Goal: Information Seeking & Learning: Check status

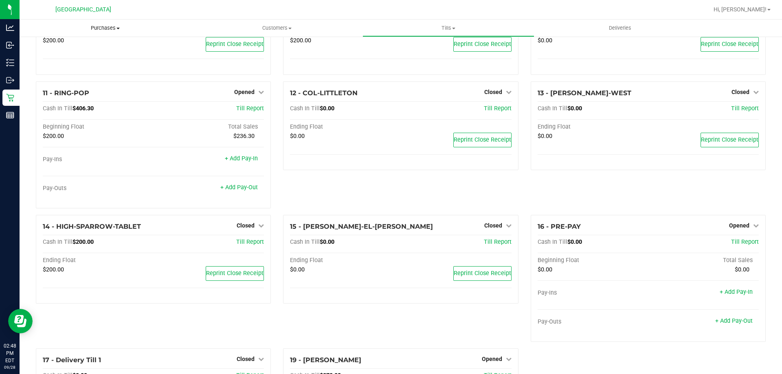
scroll to position [287, 0]
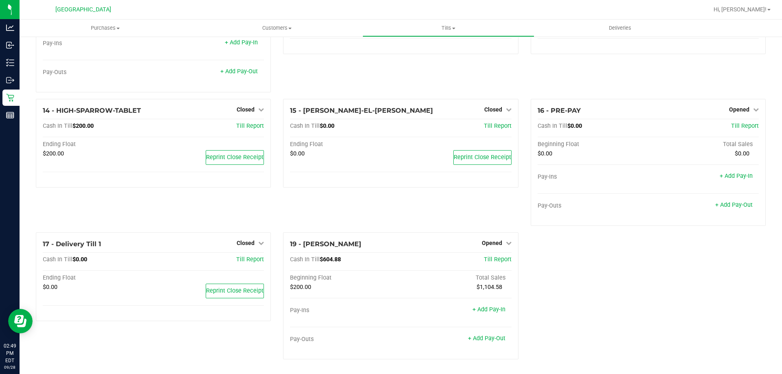
scroll to position [409, 0]
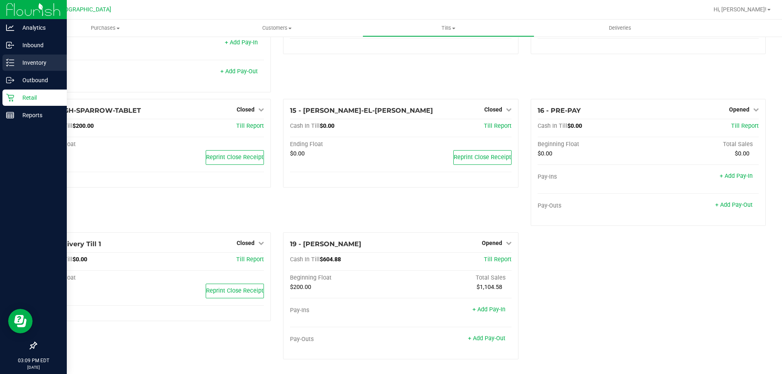
click at [46, 58] on p "Inventory" at bounding box center [38, 63] width 49 height 10
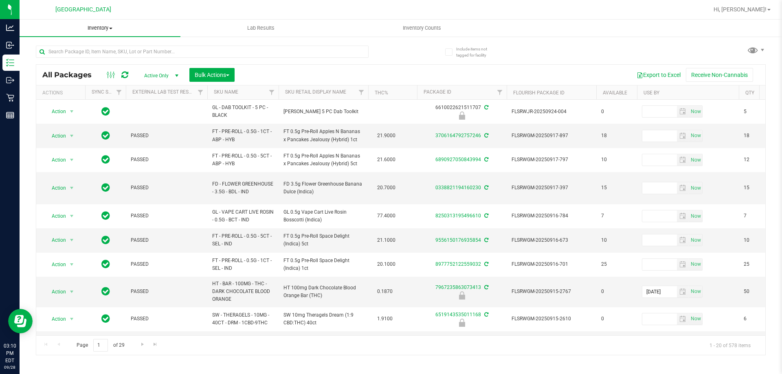
click at [97, 28] on span "Inventory" at bounding box center [100, 27] width 161 height 7
click at [60, 54] on li "All inventory" at bounding box center [100, 59] width 161 height 10
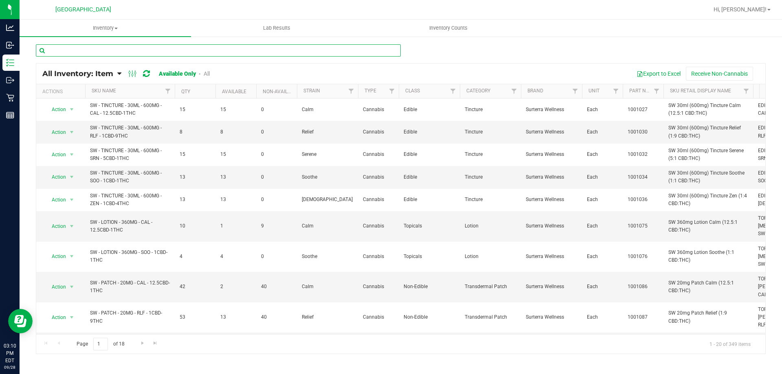
click at [60, 54] on input "text" at bounding box center [218, 50] width 365 height 12
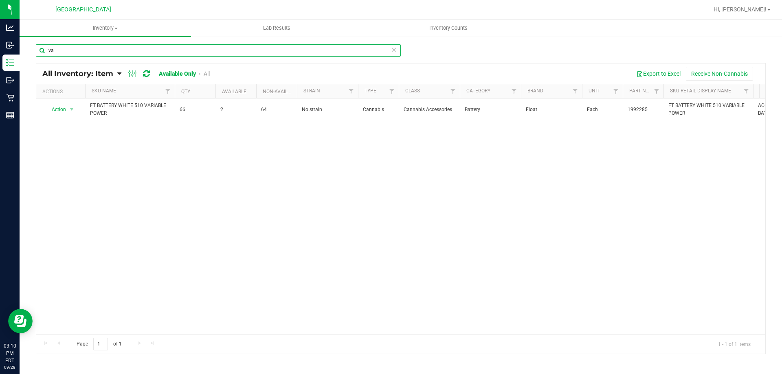
type input "v"
type input "c"
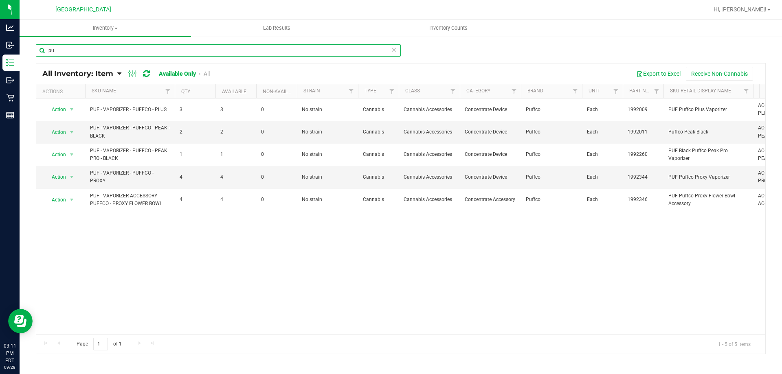
type input "p"
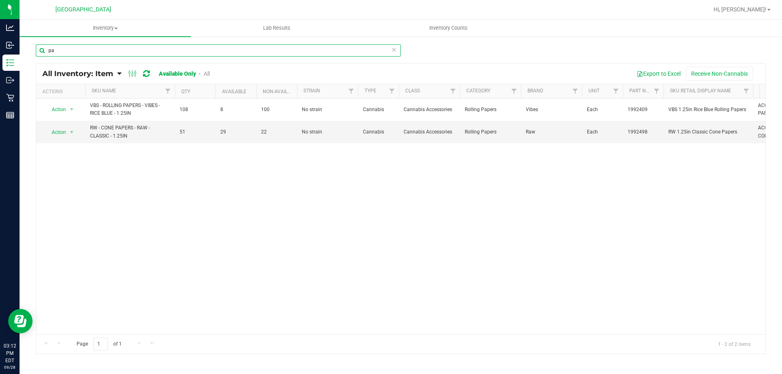
type input "p"
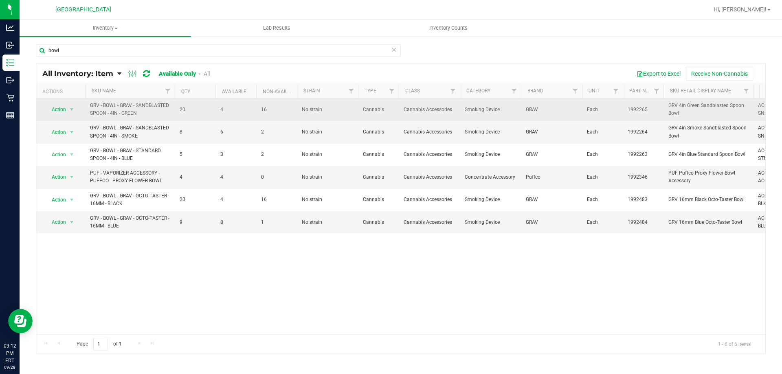
drag, startPoint x: 152, startPoint y: 111, endPoint x: 127, endPoint y: 109, distance: 24.5
click at [127, 109] on span "GRV - BOWL - GRAV - SANDBLASTED SPOON - 4IN - GREEN" at bounding box center [130, 109] width 80 height 15
click at [153, 114] on span "GRV - BOWL - GRAV - SANDBLASTED SPOON - 4IN - GREEN" at bounding box center [130, 109] width 80 height 15
drag, startPoint x: 153, startPoint y: 114, endPoint x: 83, endPoint y: 124, distance: 70.8
click at [83, 121] on tr "Action Action Global inventory View packages GRV - BOWL - GRAV - SANDBLASTED SP…" at bounding box center [479, 110] width 887 height 22
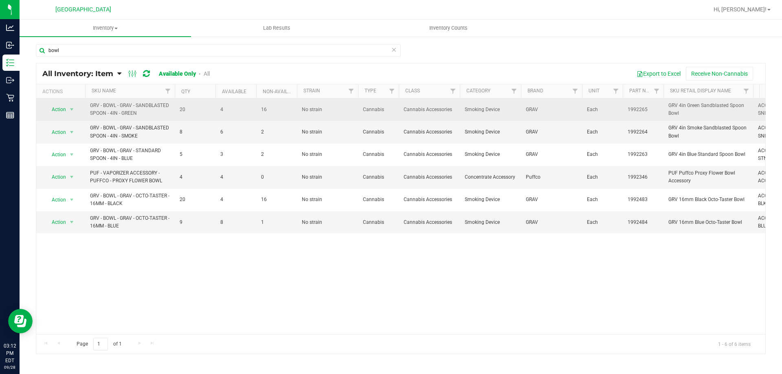
drag, startPoint x: 122, startPoint y: 123, endPoint x: 104, endPoint y: 117, distance: 18.8
click at [104, 117] on span "GRV - BOWL - GRAV - SANDBLASTED SPOON - 4IN - GREEN" at bounding box center [130, 109] width 80 height 15
click at [128, 117] on span "GRV - BOWL - GRAV - SANDBLASTED SPOON - 4IN - GREEN" at bounding box center [130, 109] width 80 height 15
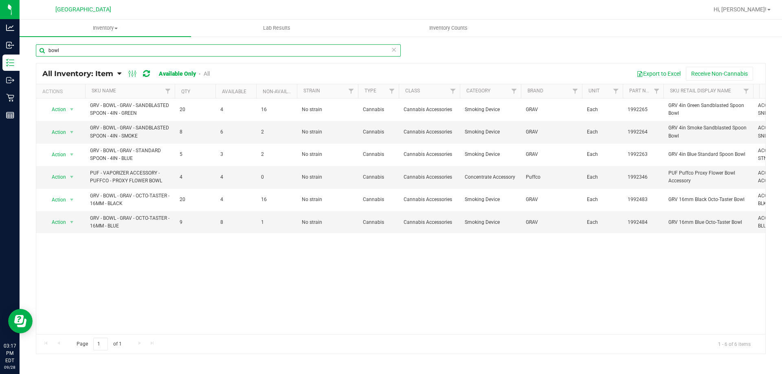
click at [109, 46] on input "bowl" at bounding box center [218, 50] width 365 height 12
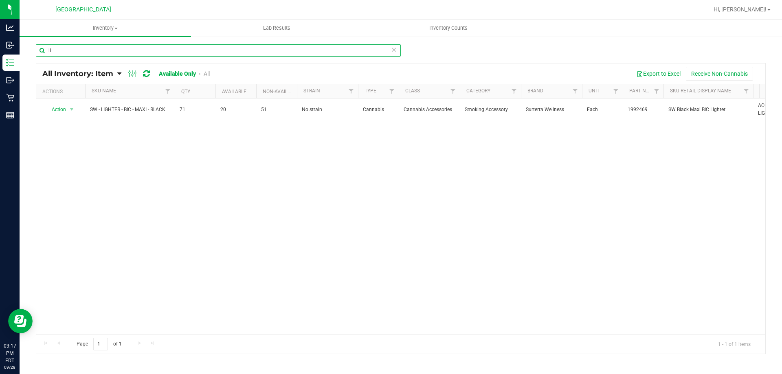
type input "l"
type input "s"
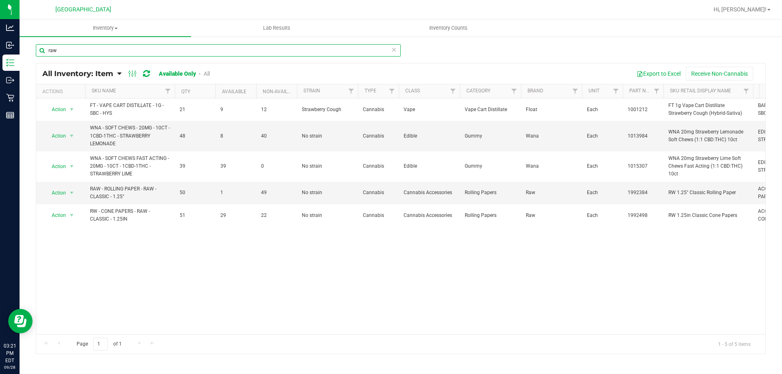
type input "raw"
click at [127, 55] on input "raw" at bounding box center [218, 50] width 365 height 12
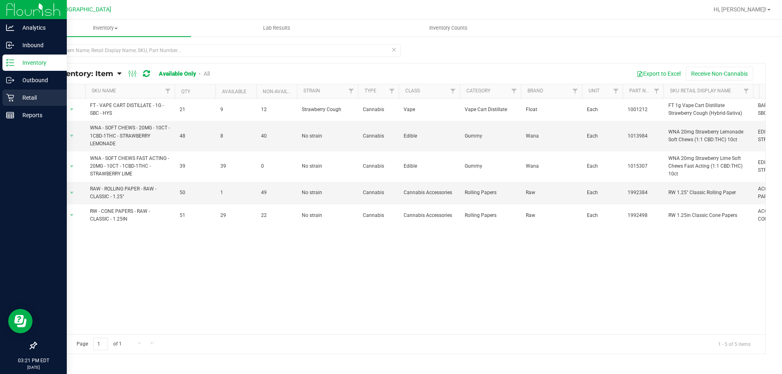
click at [9, 102] on div "Retail" at bounding box center [34, 98] width 64 height 16
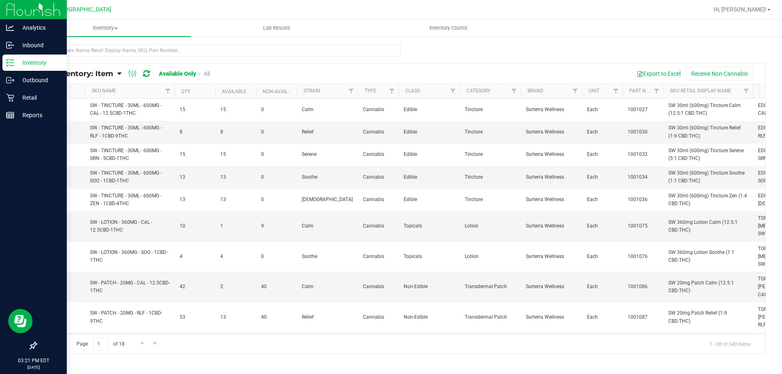
click at [7, 64] on icon at bounding box center [10, 63] width 8 height 8
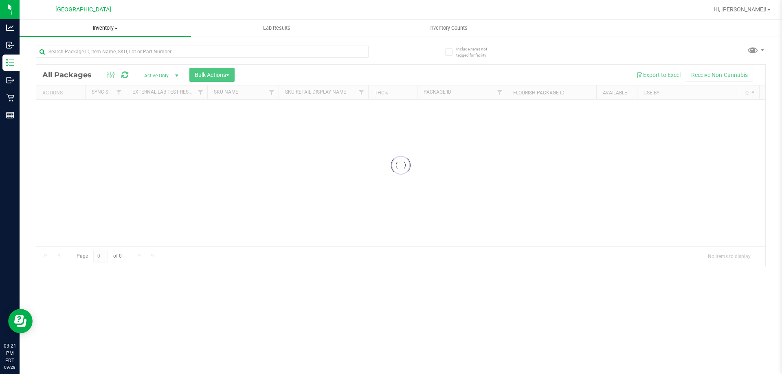
click at [107, 30] on span "Inventory" at bounding box center [105, 27] width 171 height 7
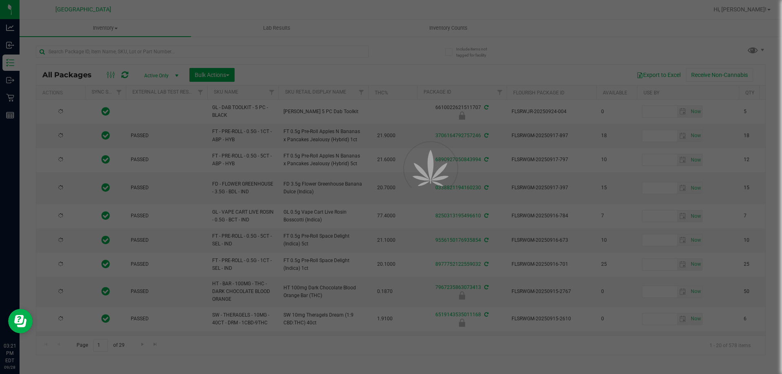
type input "2026-03-16"
type input "2026-03-17"
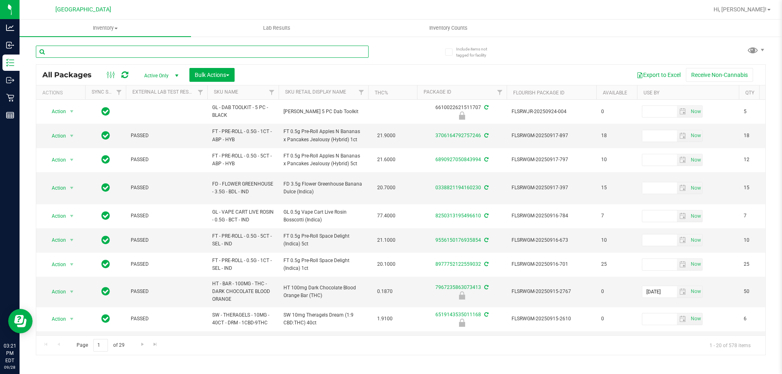
click at [110, 53] on input "text" at bounding box center [202, 52] width 333 height 12
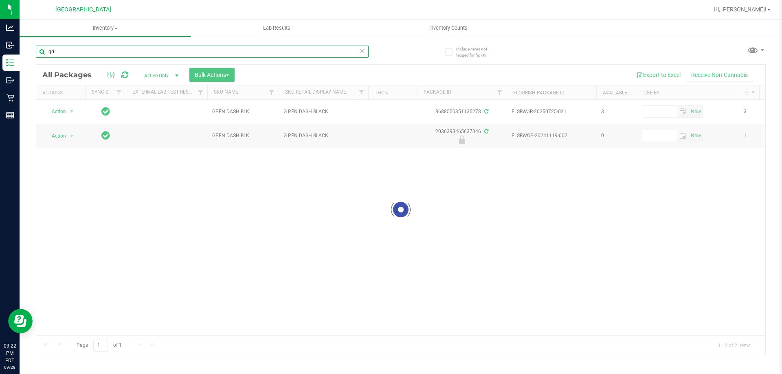
type input "grim"
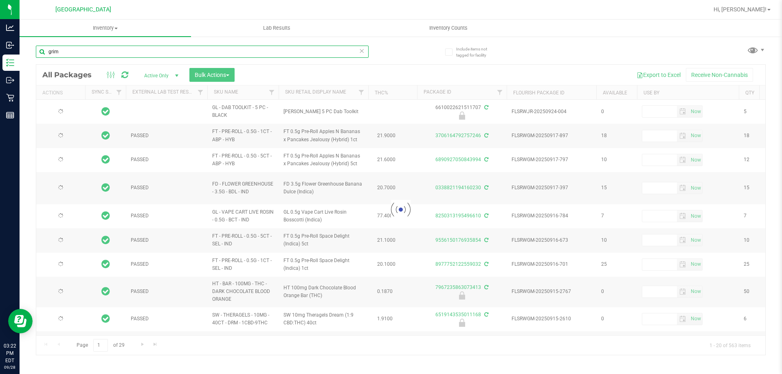
type input "2026-03-16"
type input "2026-03-17"
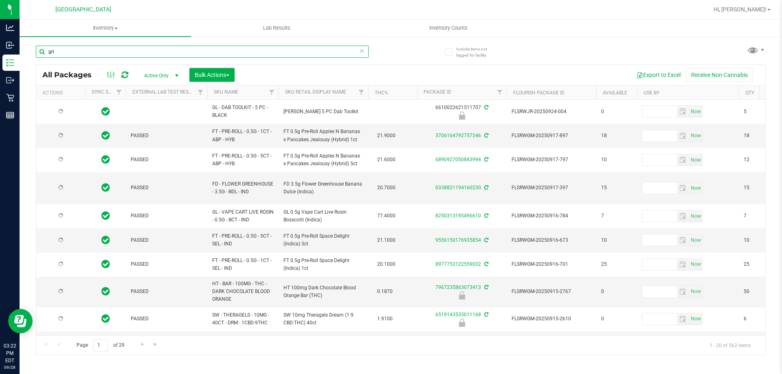
type input "grin"
type input "2026-03-16"
type input "2026-03-17"
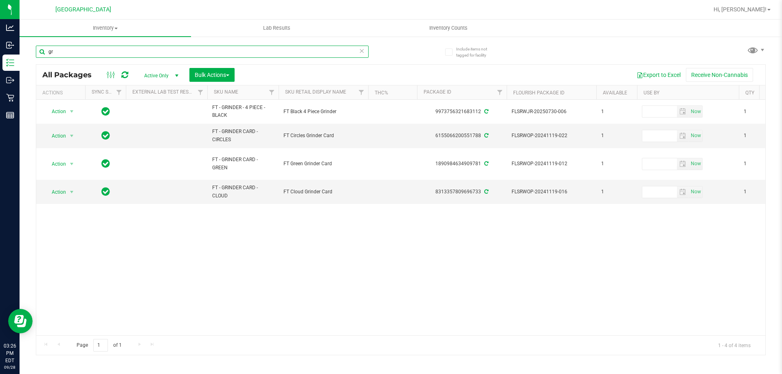
type input "g"
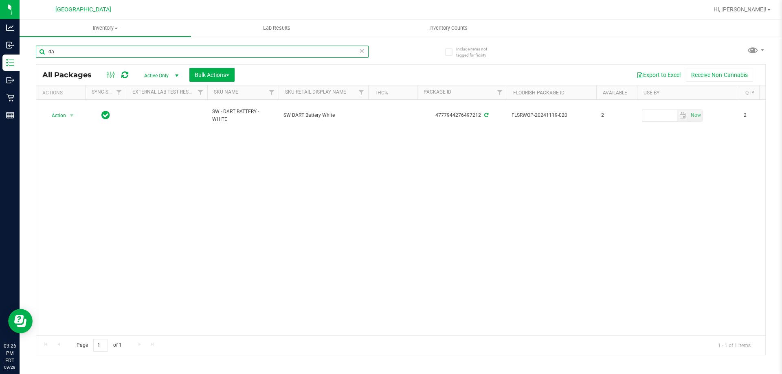
type input "d"
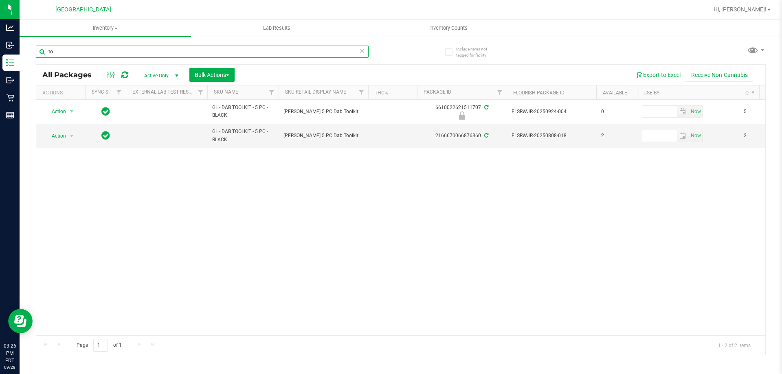
type input "t"
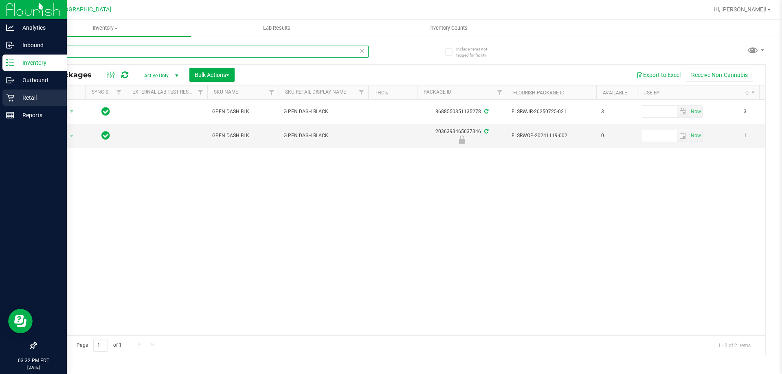
type input "gpen"
click at [10, 97] on icon at bounding box center [10, 98] width 8 height 8
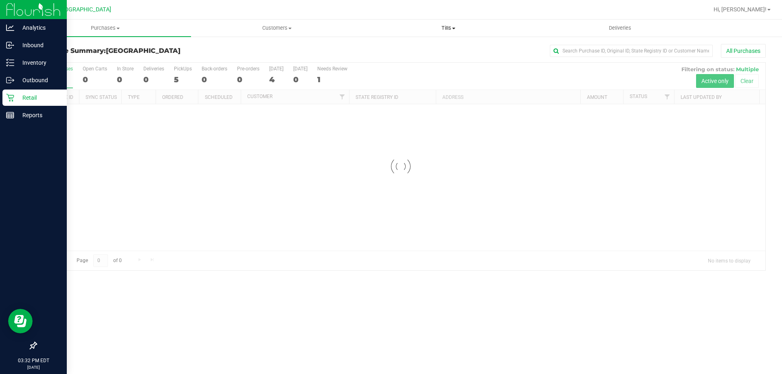
click at [448, 25] on span "Tills" at bounding box center [448, 27] width 171 height 7
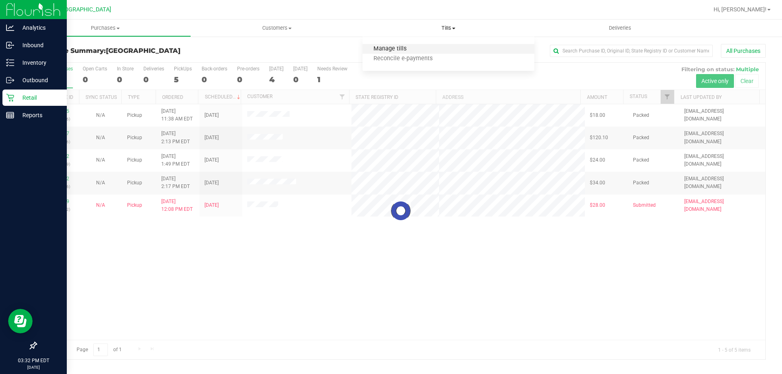
click at [399, 47] on span "Manage tills" at bounding box center [389, 49] width 55 height 7
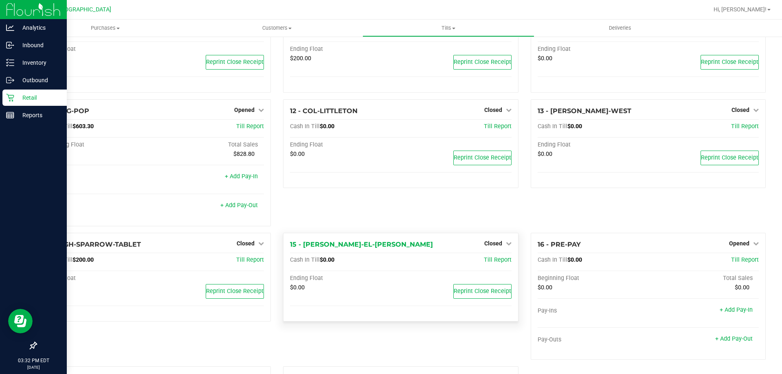
scroll to position [164, 0]
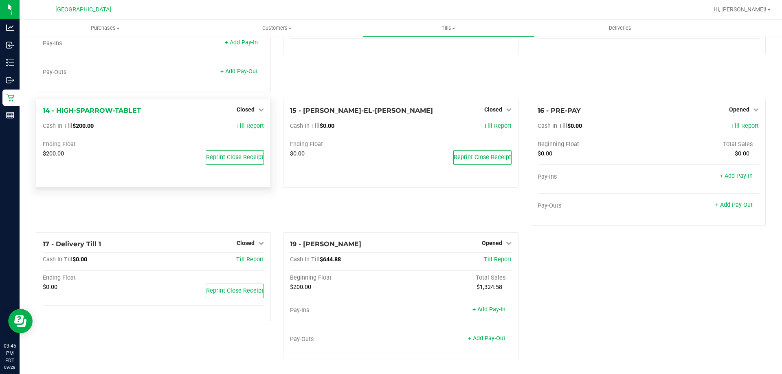
scroll to position [205, 0]
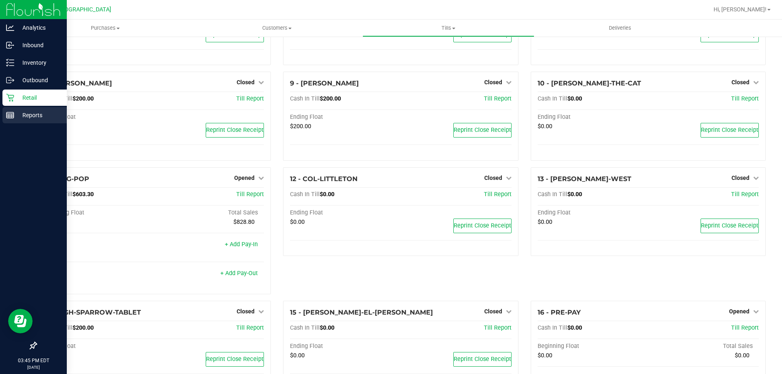
click at [11, 117] on line at bounding box center [11, 116] width 0 height 4
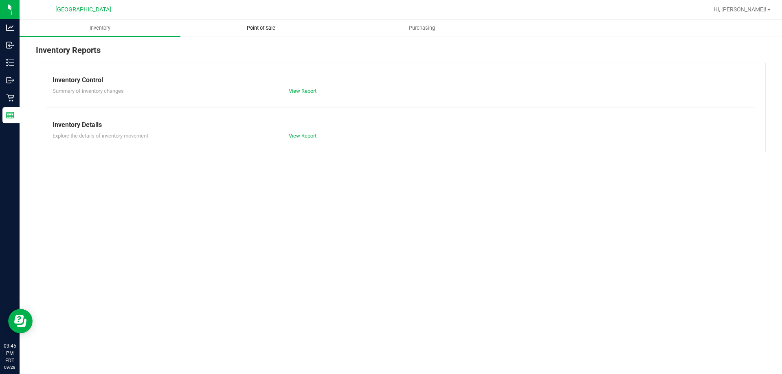
click at [275, 28] on span "Point of Sale" at bounding box center [261, 27] width 50 height 7
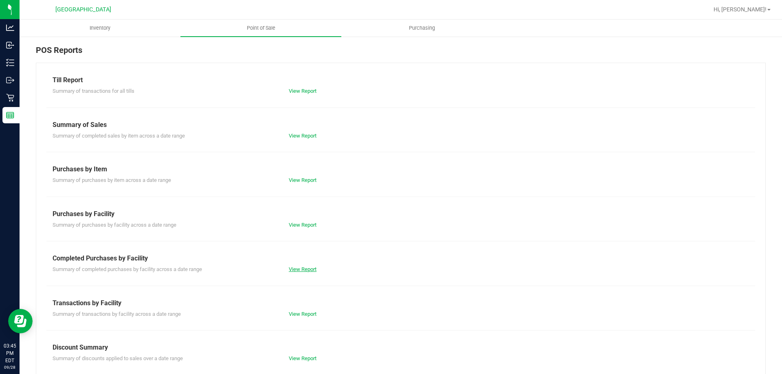
click at [290, 269] on link "View Report" at bounding box center [303, 269] width 28 height 6
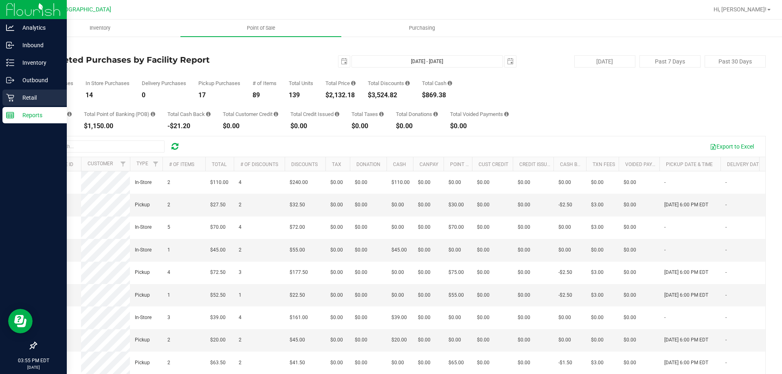
click at [8, 99] on icon at bounding box center [10, 98] width 8 height 8
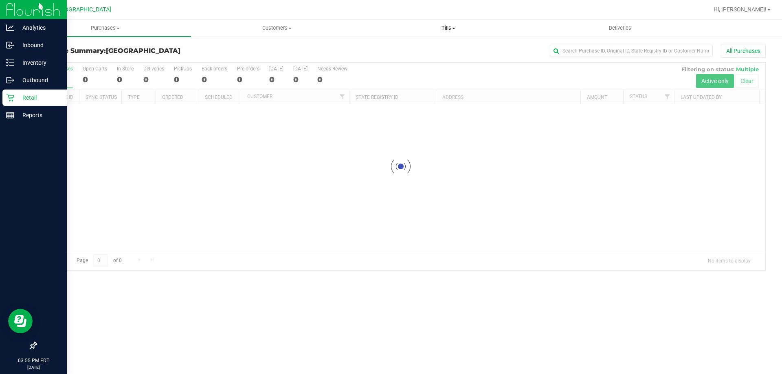
click at [446, 24] on span "Tills" at bounding box center [448, 27] width 171 height 7
click at [409, 46] on span "Manage tills" at bounding box center [389, 49] width 55 height 7
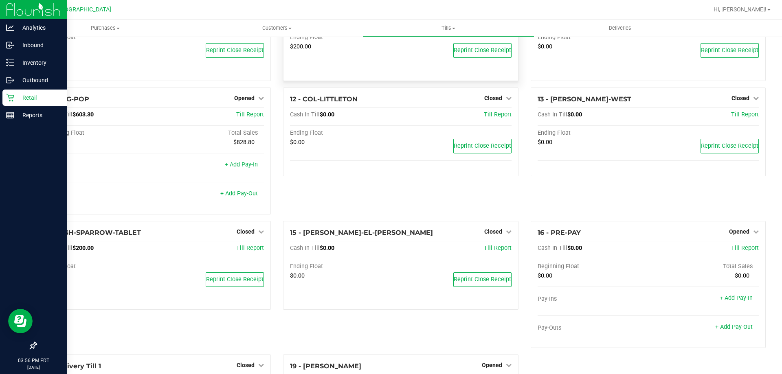
scroll to position [409, 0]
